Goal: Task Accomplishment & Management: Use online tool/utility

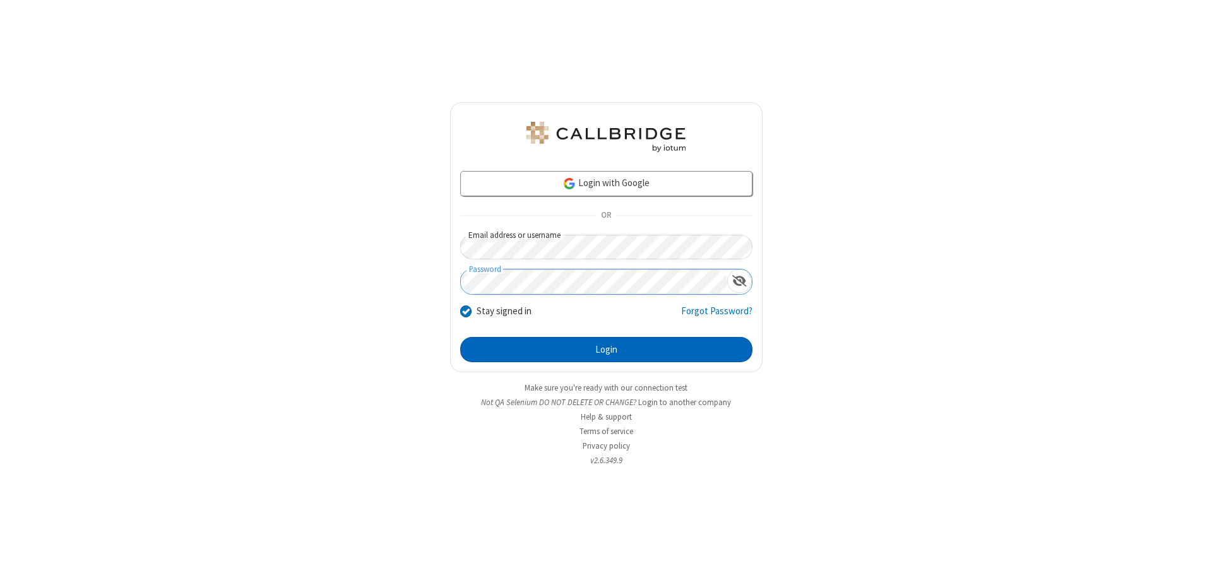
click at [606, 350] on button "Login" at bounding box center [606, 349] width 292 height 25
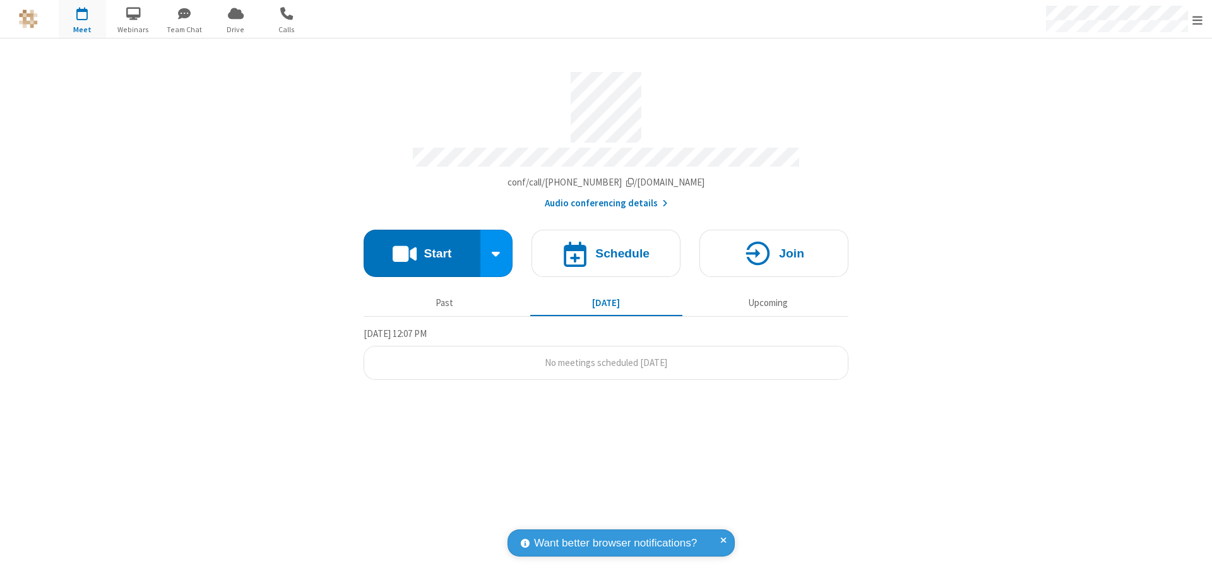
click at [422, 247] on button "Start" at bounding box center [422, 253] width 117 height 47
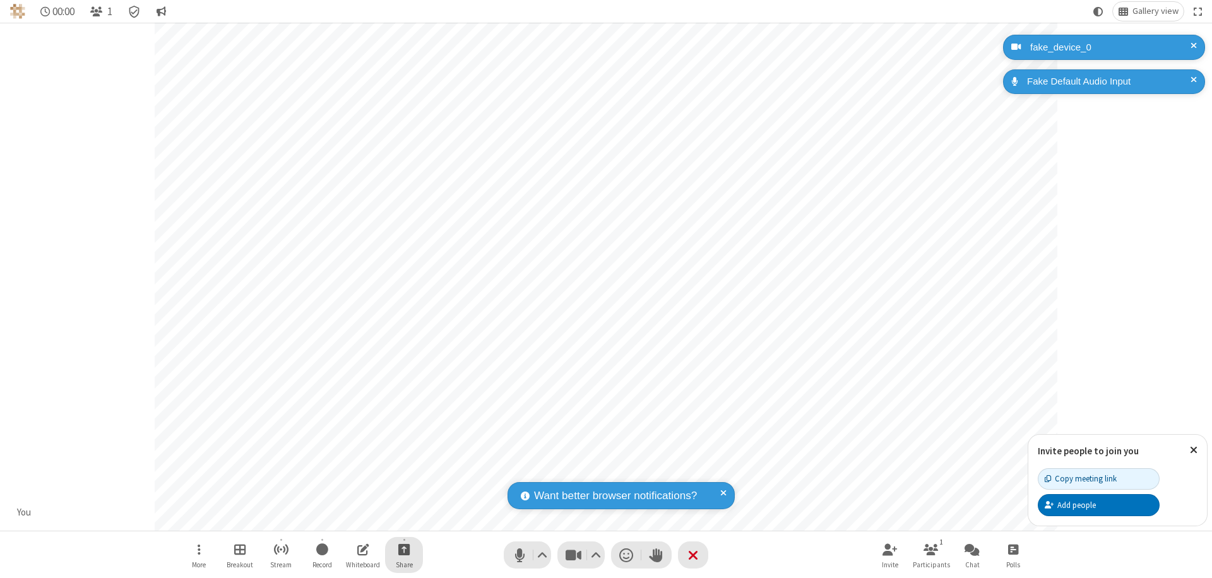
click at [404, 549] on span "Start sharing" at bounding box center [404, 549] width 12 height 16
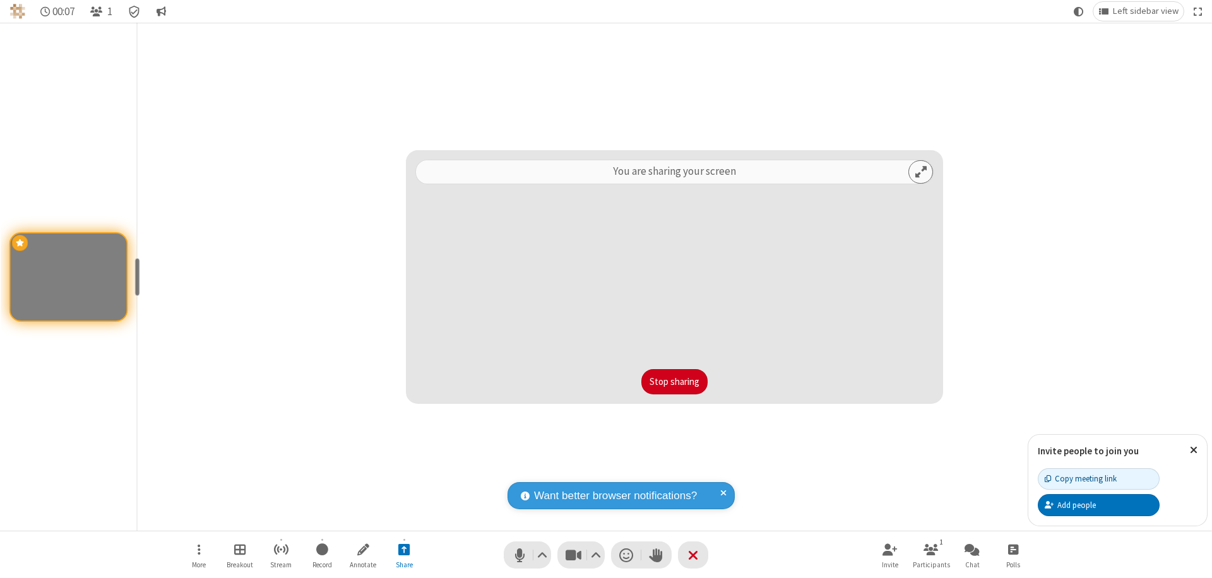
click at [674, 382] on button "Stop sharing" at bounding box center [674, 381] width 66 height 25
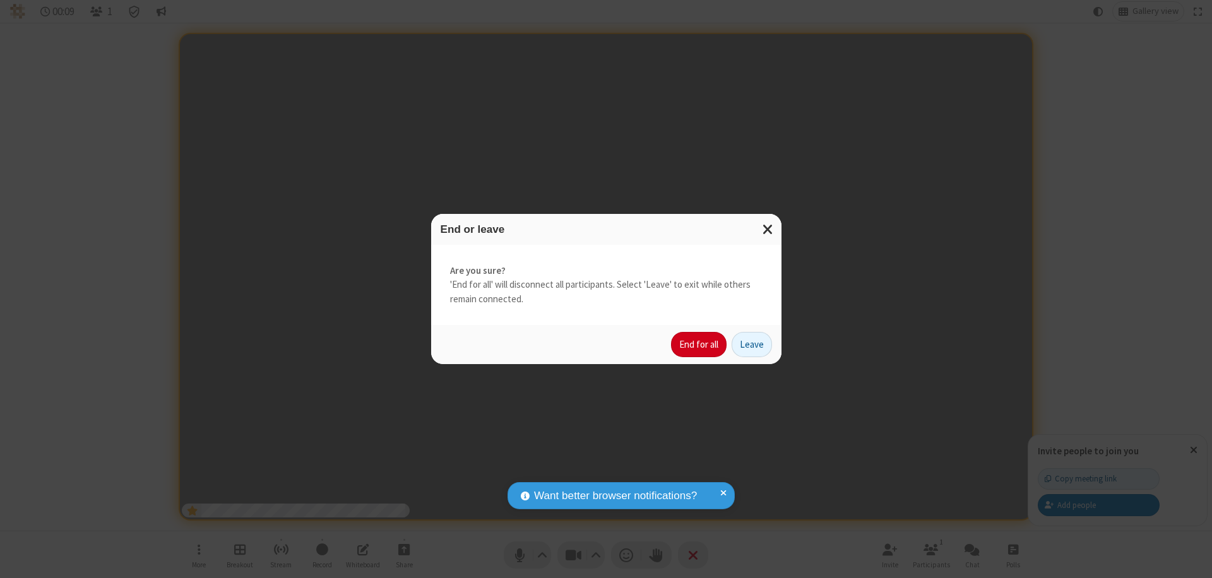
click at [699, 345] on button "End for all" at bounding box center [699, 344] width 56 height 25
